Goal: Information Seeking & Learning: Learn about a topic

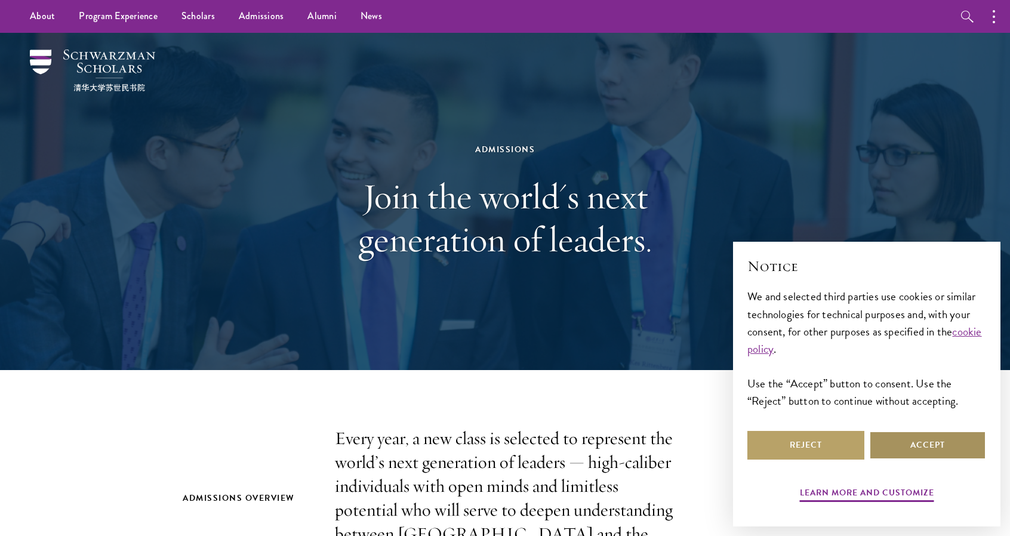
click at [912, 450] on button "Accept" at bounding box center [927, 445] width 117 height 29
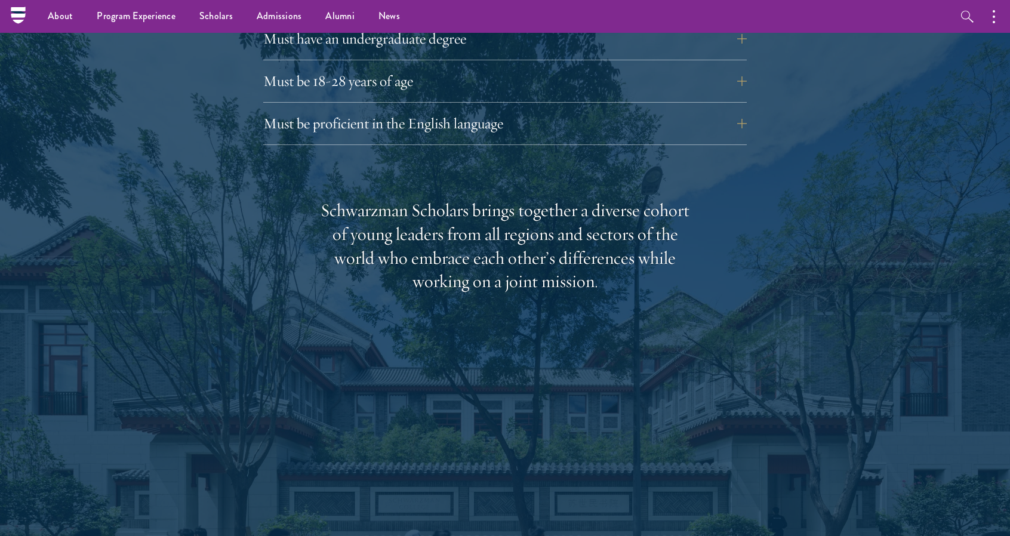
scroll to position [1553, 0]
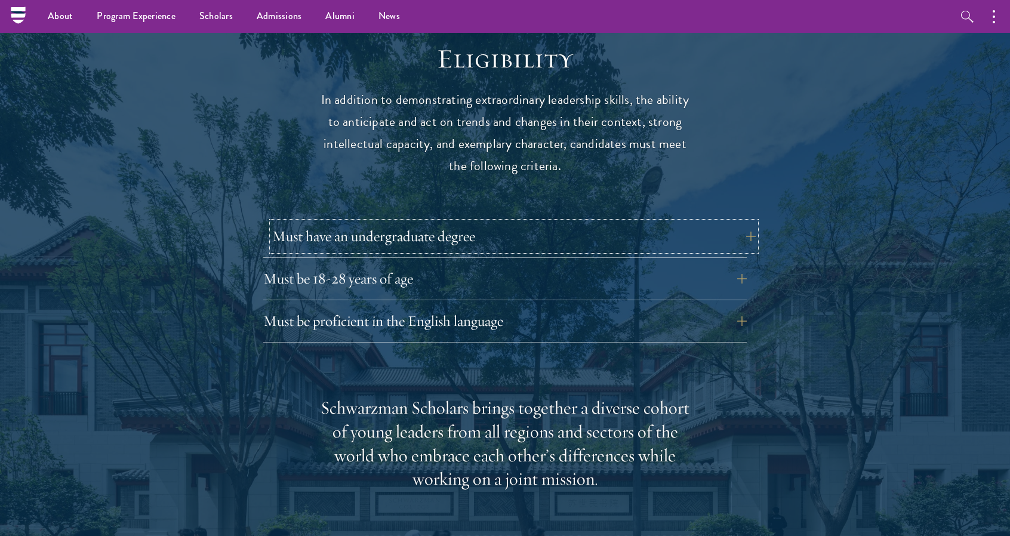
click at [404, 222] on button "Must have an undergraduate degree" at bounding box center [514, 236] width 484 height 29
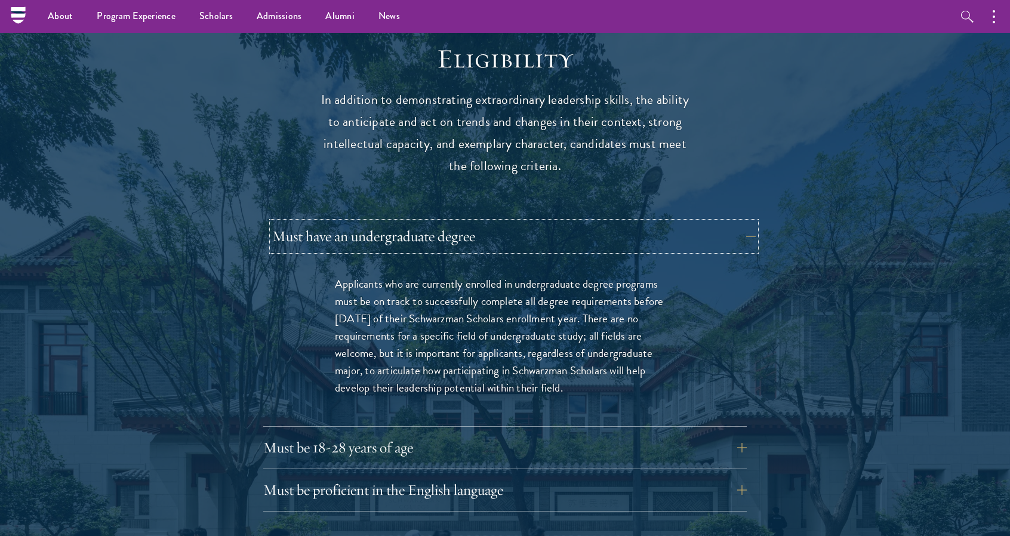
click at [590, 222] on button "Must have an undergraduate degree" at bounding box center [514, 236] width 484 height 29
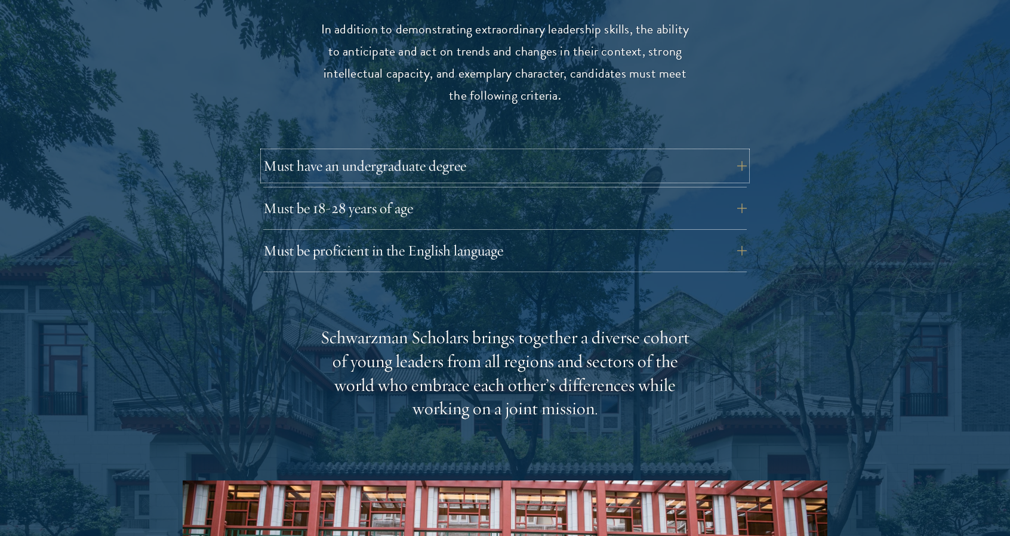
scroll to position [1732, 0]
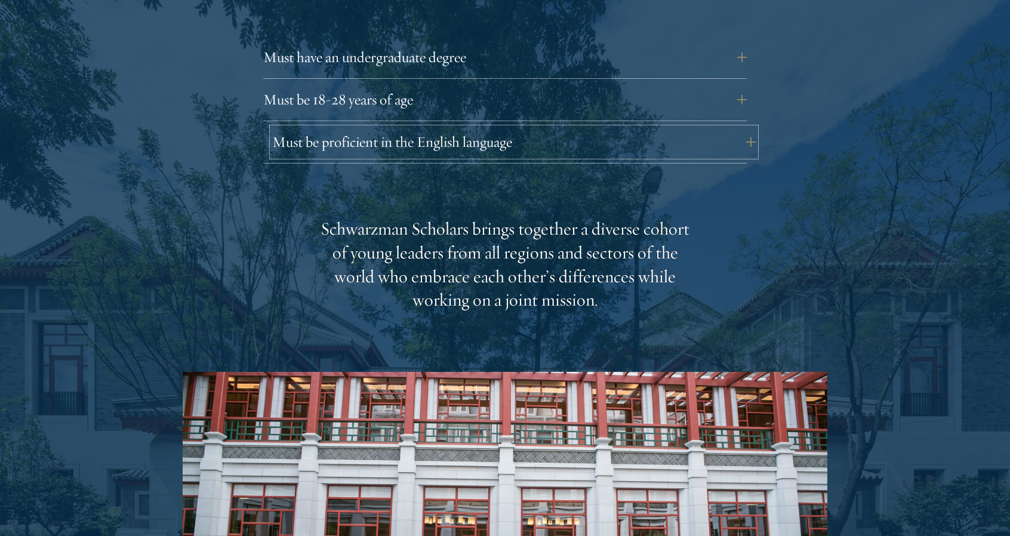
click at [411, 128] on button "Must be proficient in the English language" at bounding box center [514, 142] width 484 height 29
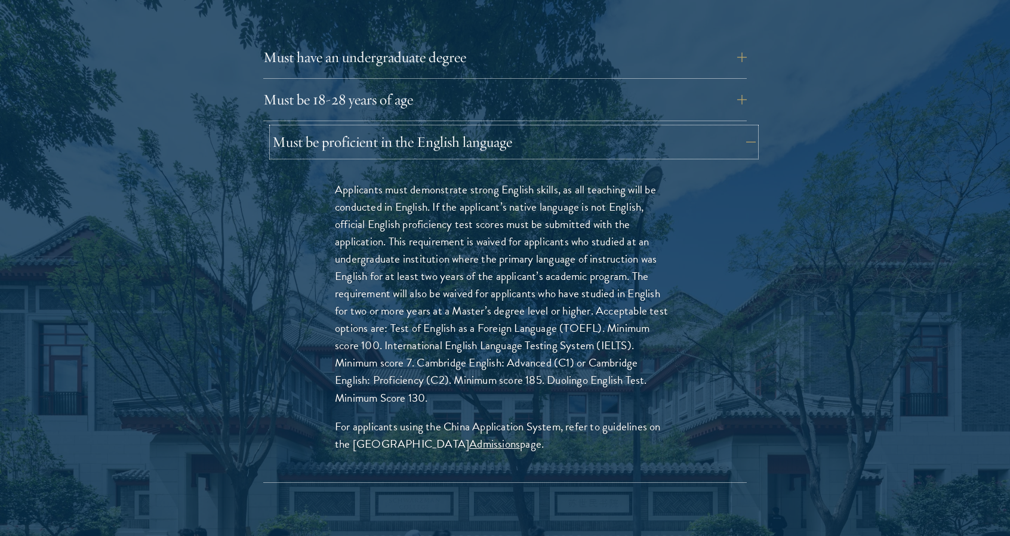
click at [463, 128] on button "Must be proficient in the English language" at bounding box center [514, 142] width 484 height 29
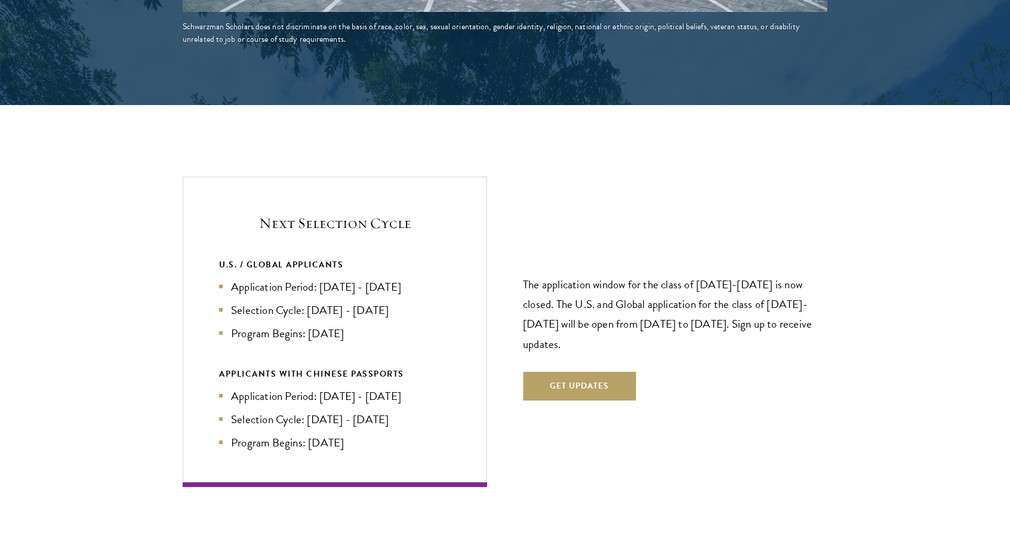
scroll to position [2448, 0]
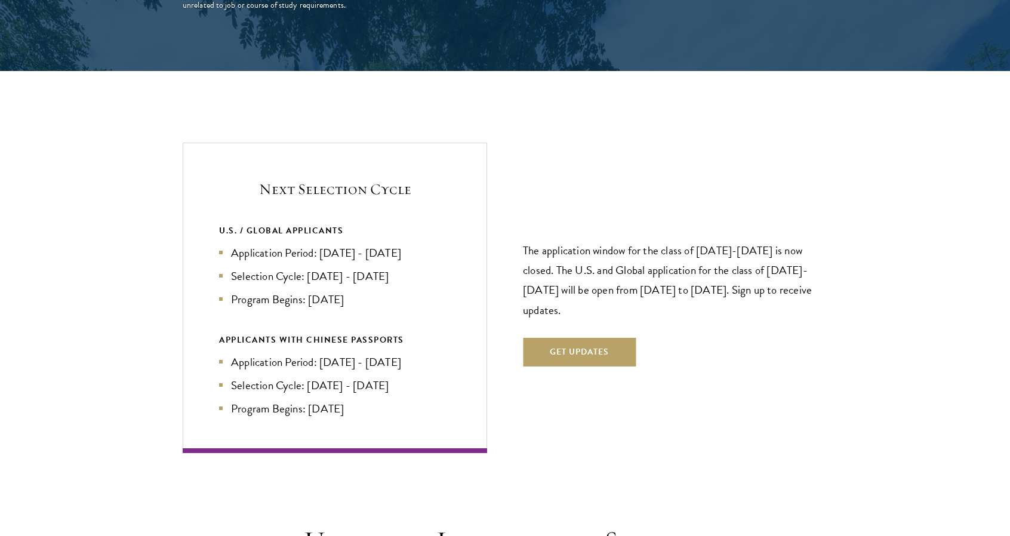
drag, startPoint x: 233, startPoint y: 228, endPoint x: 421, endPoint y: 235, distance: 188.2
click at [421, 244] on li "Application Period: [DATE] - [DATE]" at bounding box center [335, 252] width 232 height 17
click at [420, 244] on li "Application Period: [DATE] - [DATE]" at bounding box center [335, 252] width 232 height 17
drag, startPoint x: 423, startPoint y: 232, endPoint x: 393, endPoint y: 231, distance: 29.9
click at [393, 244] on li "Application Period: [DATE] - [DATE]" at bounding box center [335, 252] width 232 height 17
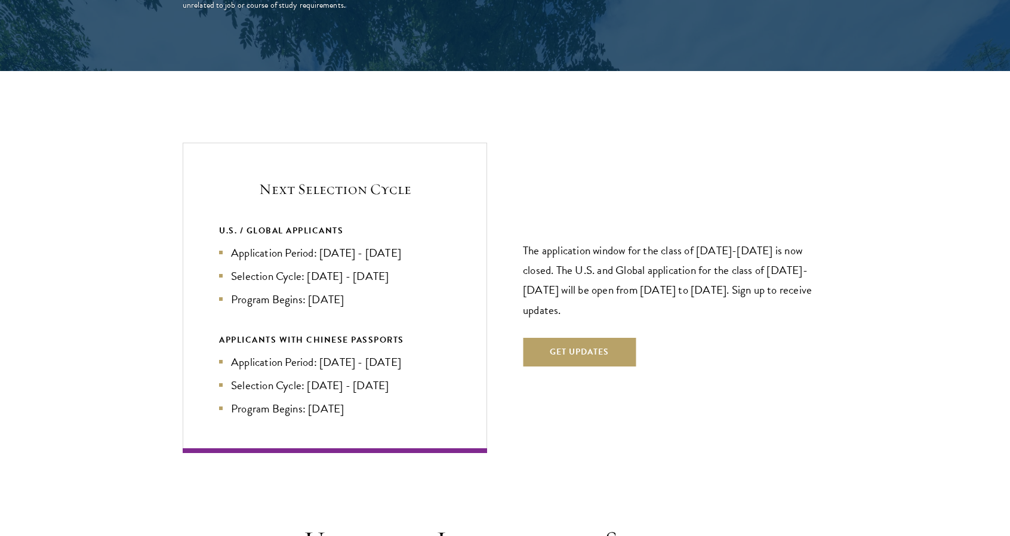
click at [413, 244] on li "Application Period: [DATE] - [DATE]" at bounding box center [335, 252] width 232 height 17
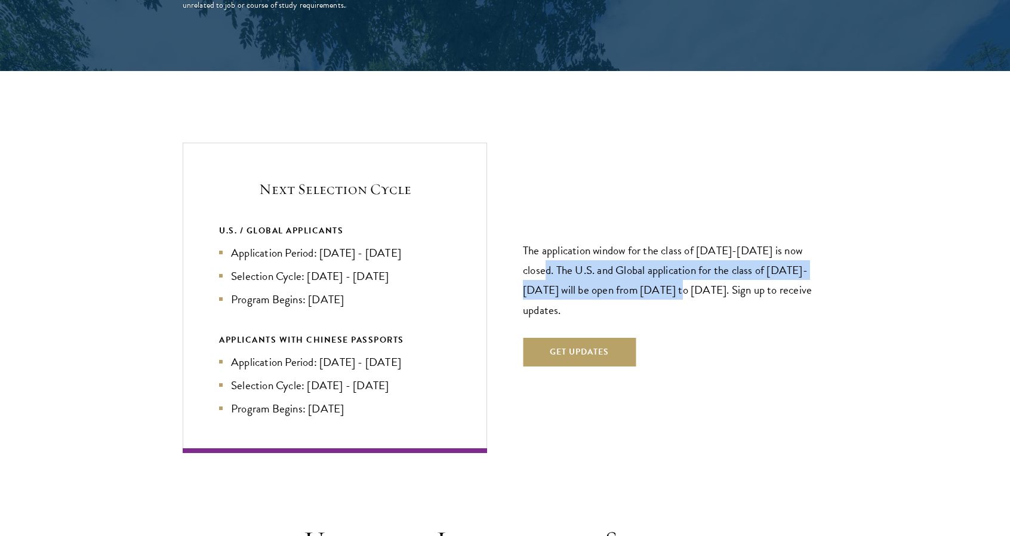
drag, startPoint x: 526, startPoint y: 243, endPoint x: 649, endPoint y: 261, distance: 123.7
click at [649, 261] on p "The application window for the class of [DATE]-[DATE] is now closed. The U.S. a…" at bounding box center [675, 280] width 305 height 79
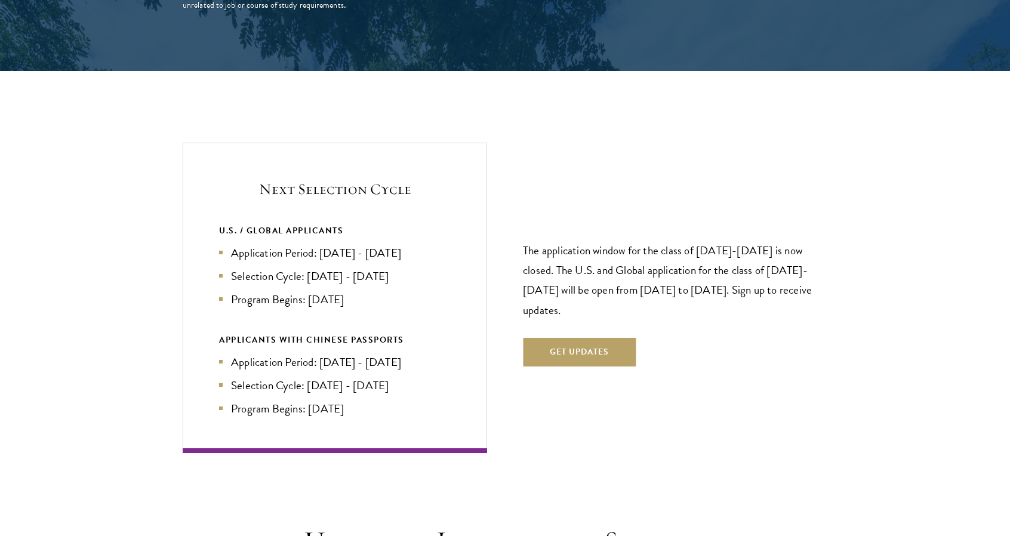
click at [619, 278] on p "The application window for the class of [DATE]-[DATE] is now closed. The U.S. a…" at bounding box center [675, 280] width 305 height 79
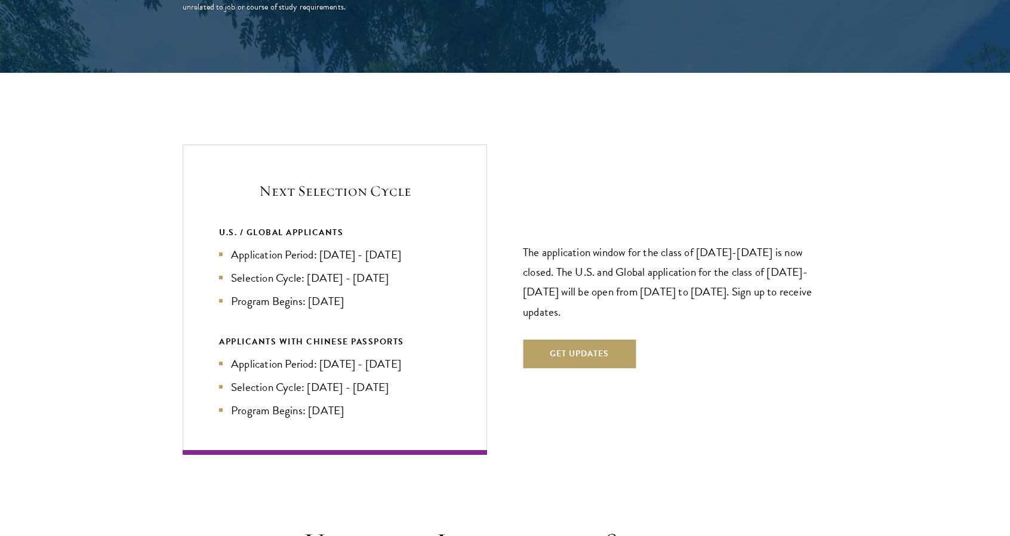
scroll to position [2450, 0]
